Goal: Obtain resource: Download file/media

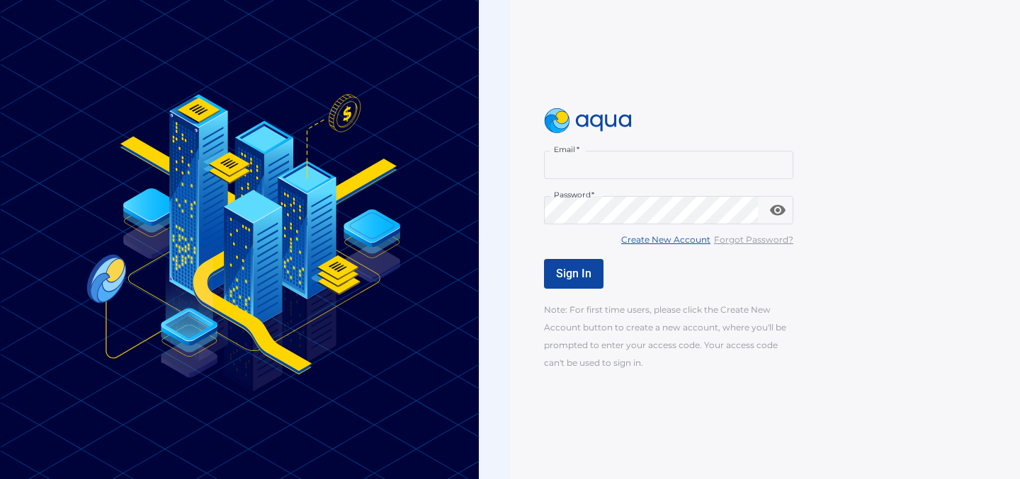
click at [652, 169] on input "Email   *" at bounding box center [668, 165] width 249 height 28
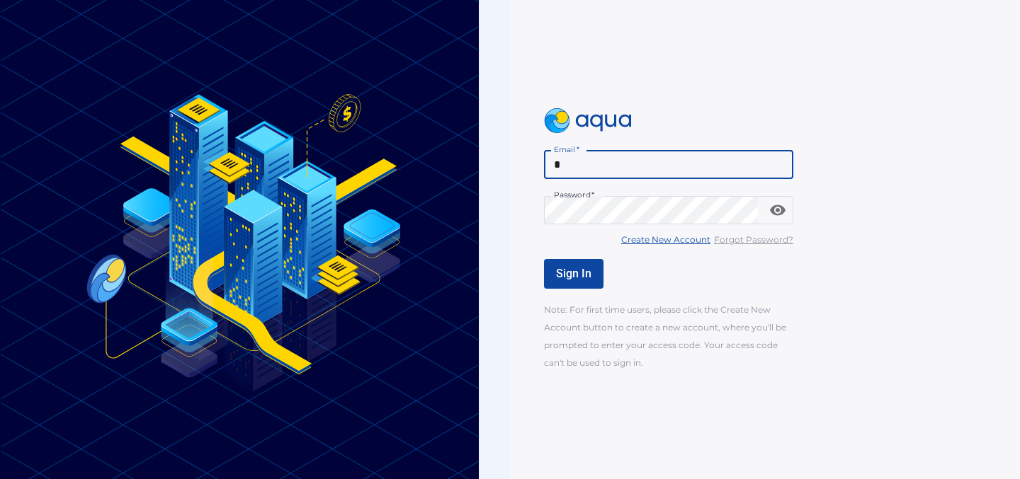
type input "**********"
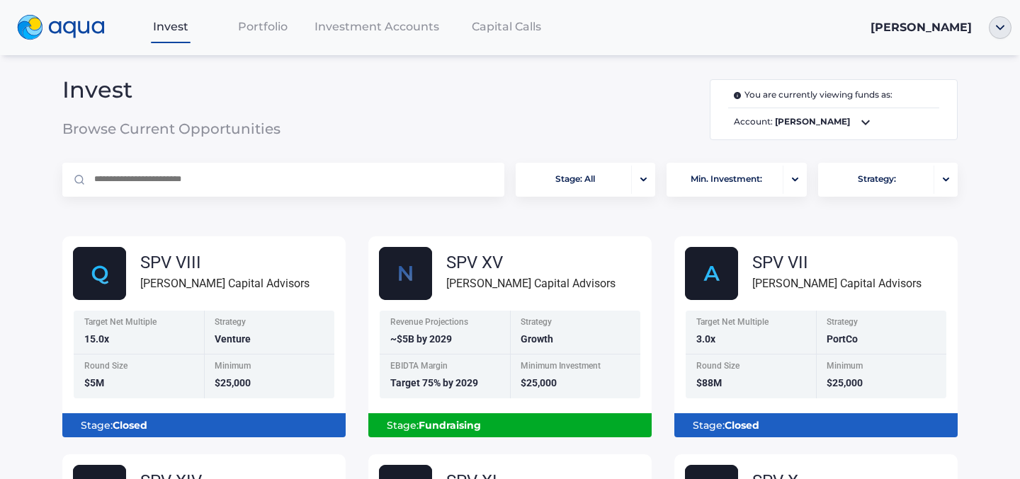
click at [858, 117] on icon at bounding box center [865, 122] width 17 height 17
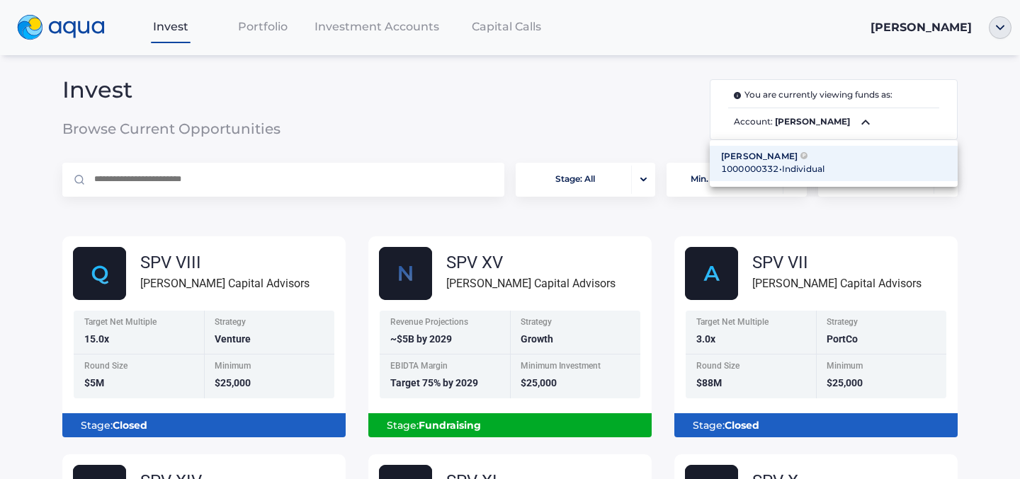
click at [822, 159] on div "[PERSON_NAME] P" at bounding box center [833, 156] width 225 height 13
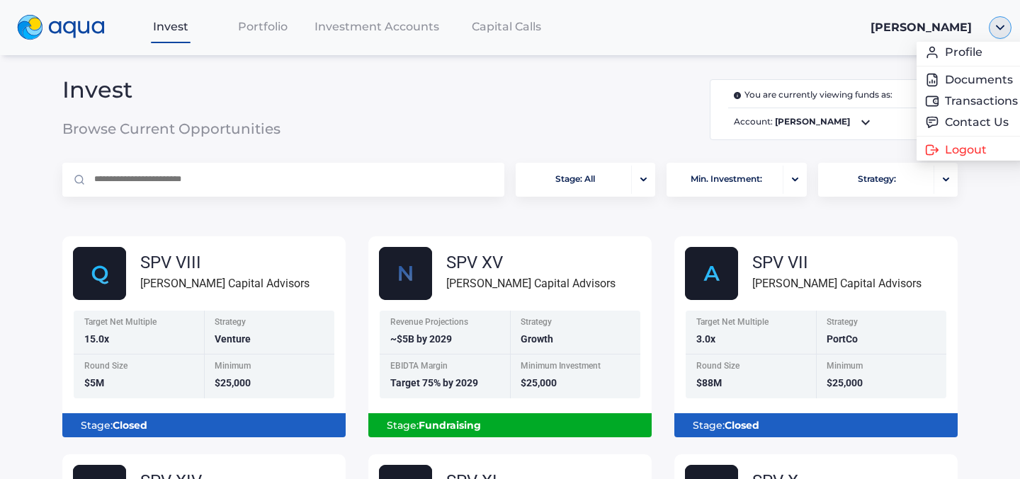
click at [997, 30] on img "button" at bounding box center [1000, 27] width 23 height 23
click at [982, 82] on link "Documents" at bounding box center [957, 80] width 93 height 14
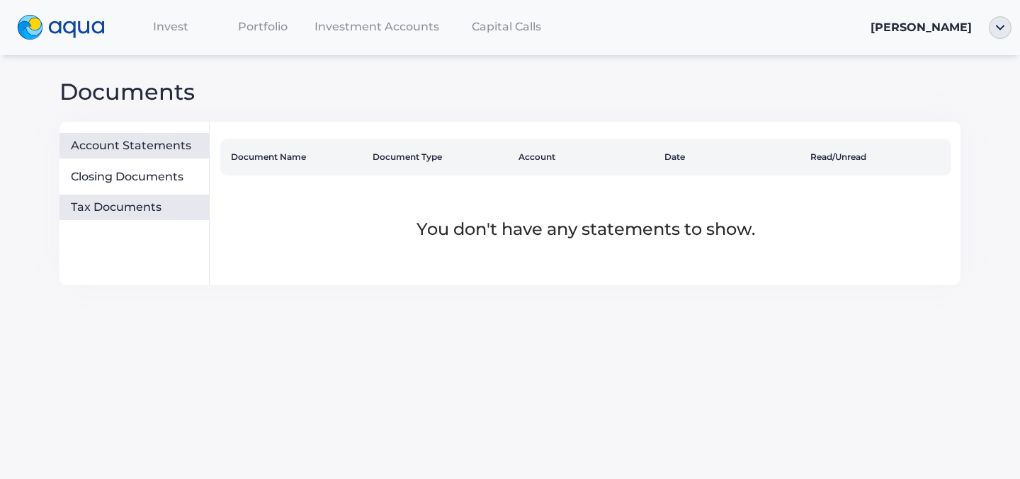
click at [128, 213] on div "Tax Documents" at bounding box center [137, 207] width 132 height 14
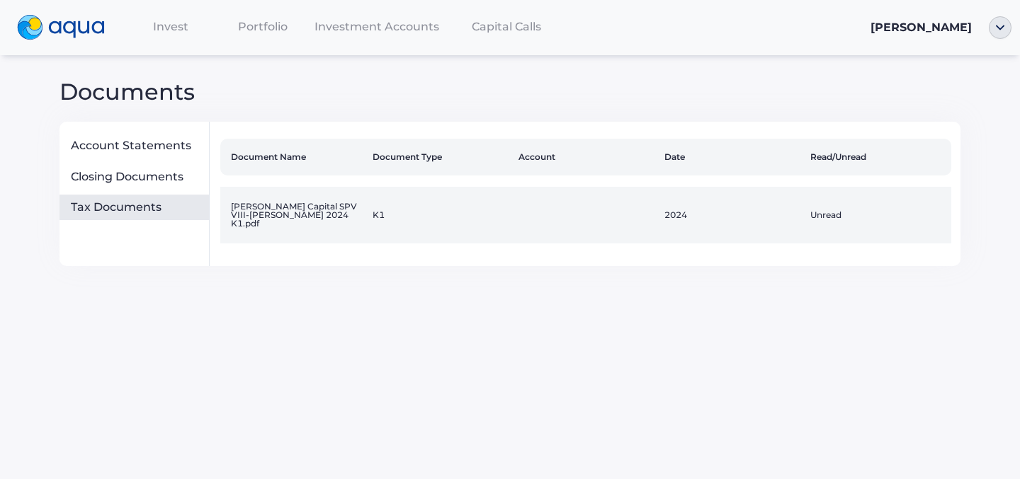
click at [249, 223] on td "[PERSON_NAME] Capital SPV VIII-[PERSON_NAME] 2024 K1.pdf" at bounding box center [293, 215] width 146 height 57
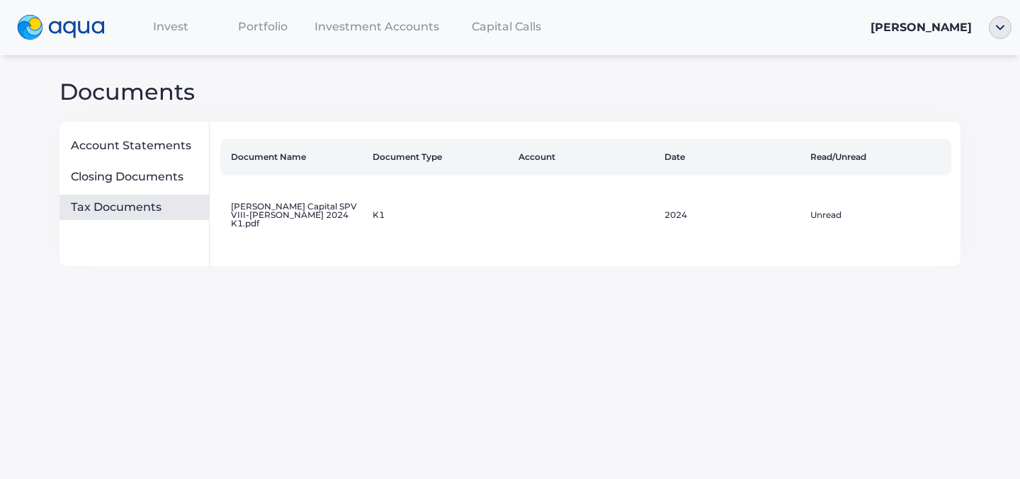
click at [179, 30] on span "Invest" at bounding box center [170, 26] width 35 height 13
